Goal: Task Accomplishment & Management: Use online tool/utility

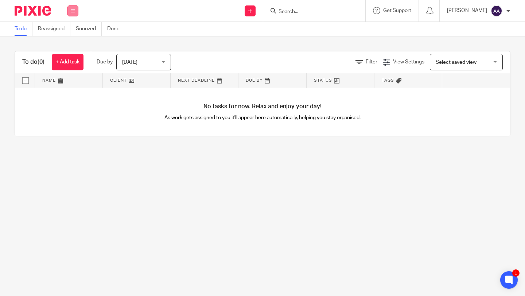
click at [74, 8] on button at bounding box center [72, 10] width 11 height 11
click at [73, 56] on link "Clients" at bounding box center [71, 55] width 16 height 5
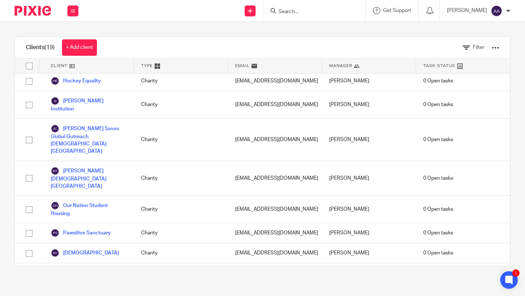
scroll to position [116, 0]
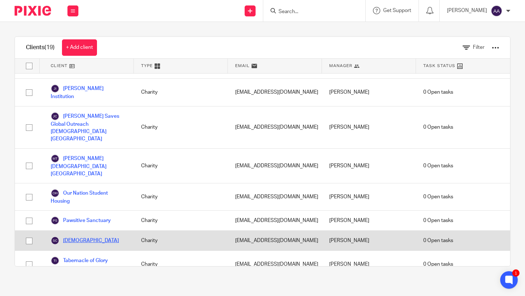
click at [95, 236] on link "[DEMOGRAPHIC_DATA]" at bounding box center [85, 240] width 68 height 9
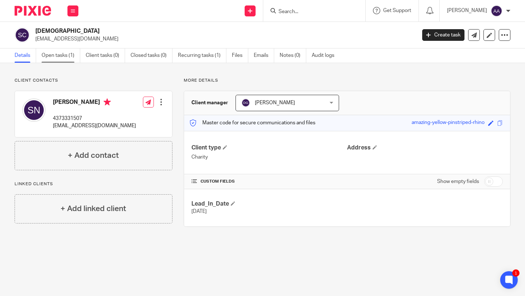
click at [63, 56] on link "Open tasks (1)" at bounding box center [61, 55] width 39 height 14
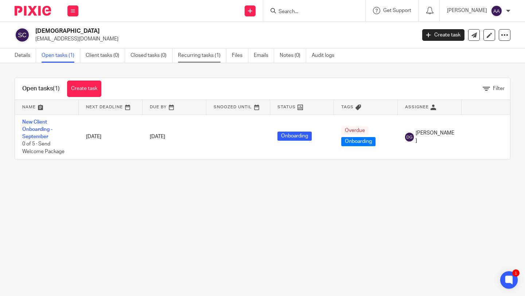
click at [194, 56] on link "Recurring tasks (1)" at bounding box center [202, 55] width 48 height 14
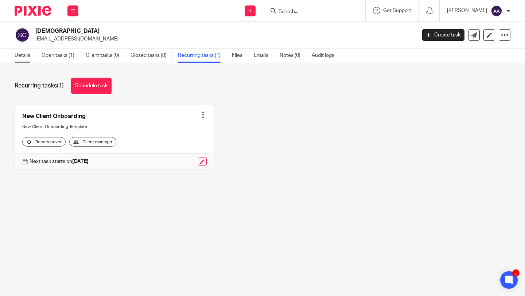
click at [19, 56] on link "Details" at bounding box center [25, 55] width 21 height 14
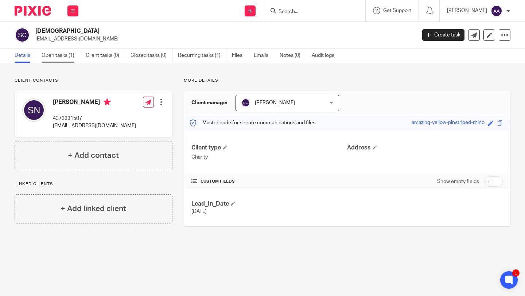
click at [52, 54] on link "Open tasks (1)" at bounding box center [61, 55] width 39 height 14
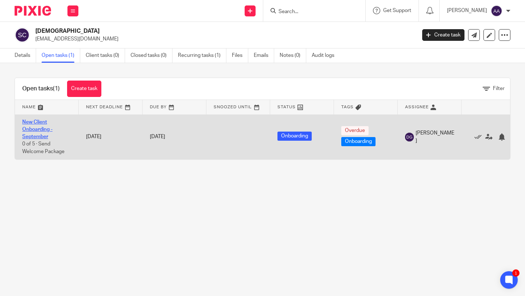
click at [36, 127] on link "New Client Onboarding - September" at bounding box center [37, 129] width 30 height 20
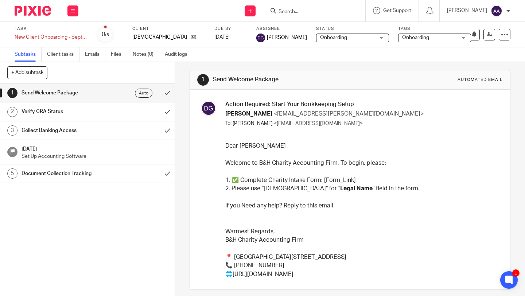
scroll to position [47, 0]
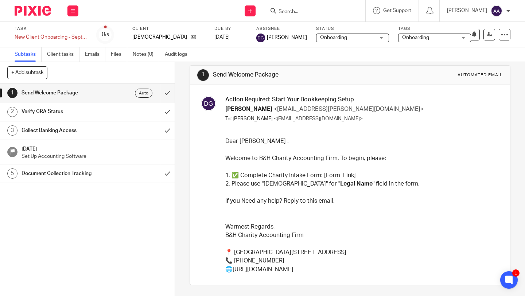
click at [334, 173] on link "Form_Link" at bounding box center [340, 175] width 28 height 6
